Goal: Find specific page/section: Find specific page/section

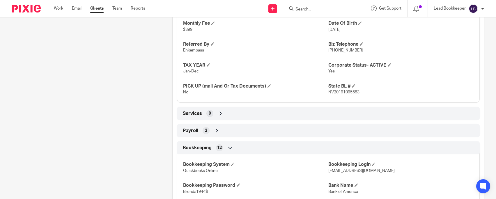
scroll to position [145, 0]
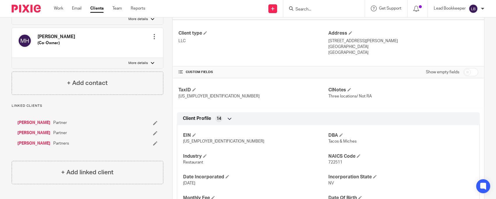
click at [302, 10] on input "Search" at bounding box center [321, 9] width 52 height 5
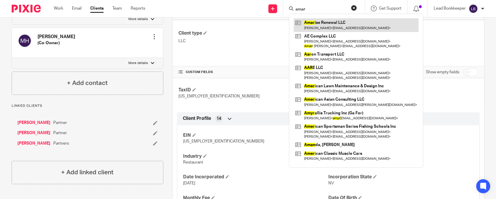
type input "amar"
click at [319, 25] on link at bounding box center [355, 24] width 125 height 13
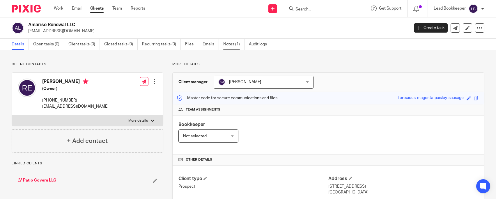
click at [234, 45] on link "Notes (1)" at bounding box center [233, 44] width 21 height 11
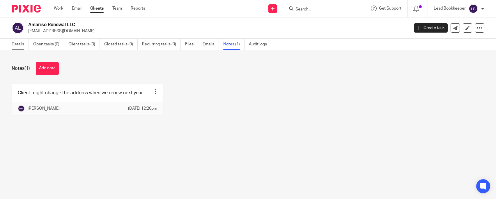
click at [19, 45] on link "Details" at bounding box center [20, 44] width 17 height 11
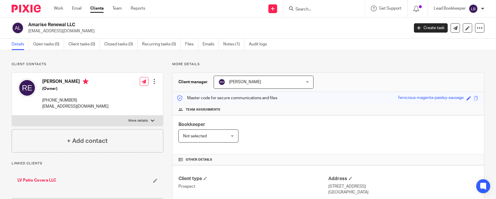
click at [148, 121] on label "More details" at bounding box center [87, 120] width 151 height 10
click at [12, 115] on input "More details" at bounding box center [12, 115] width 0 height 0
checkbox input "true"
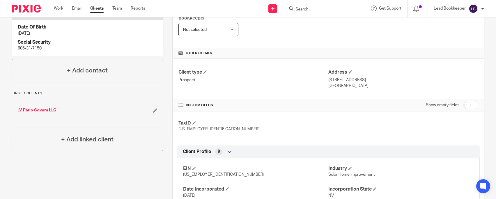
scroll to position [116, 0]
